Goal: Transaction & Acquisition: Obtain resource

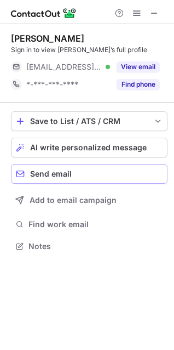
scroll to position [239, 174]
click at [132, 55] on div "Alain Hanover Sign in to view Alain’s full profile ***@alum.mit.edu Verified Vi…" at bounding box center [89, 63] width 157 height 60
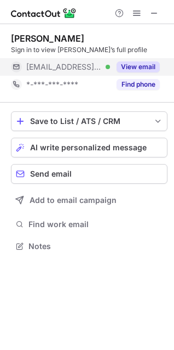
click at [134, 64] on button "View email" at bounding box center [138, 66] width 43 height 11
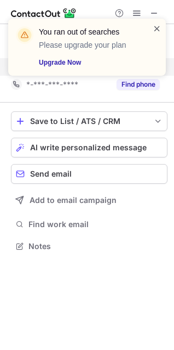
click at [157, 28] on span at bounding box center [157, 28] width 9 height 11
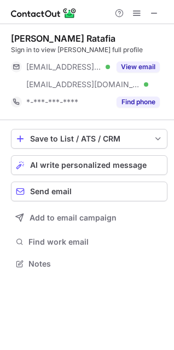
scroll to position [256, 174]
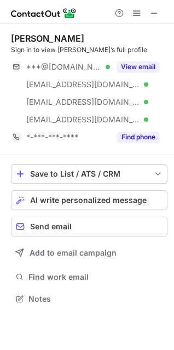
scroll to position [291, 174]
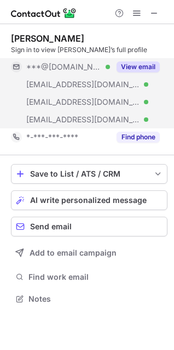
click at [138, 66] on button "View email" at bounding box center [138, 66] width 43 height 11
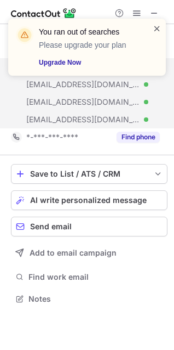
click at [160, 30] on span at bounding box center [157, 28] width 9 height 11
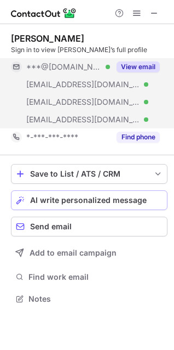
click at [165, 195] on button "AI write personalized message" at bounding box center [89, 200] width 157 height 20
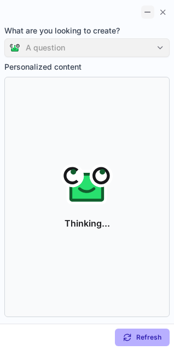
click at [143, 7] on button at bounding box center [148, 11] width 13 height 13
